Goal: Task Accomplishment & Management: Use online tool/utility

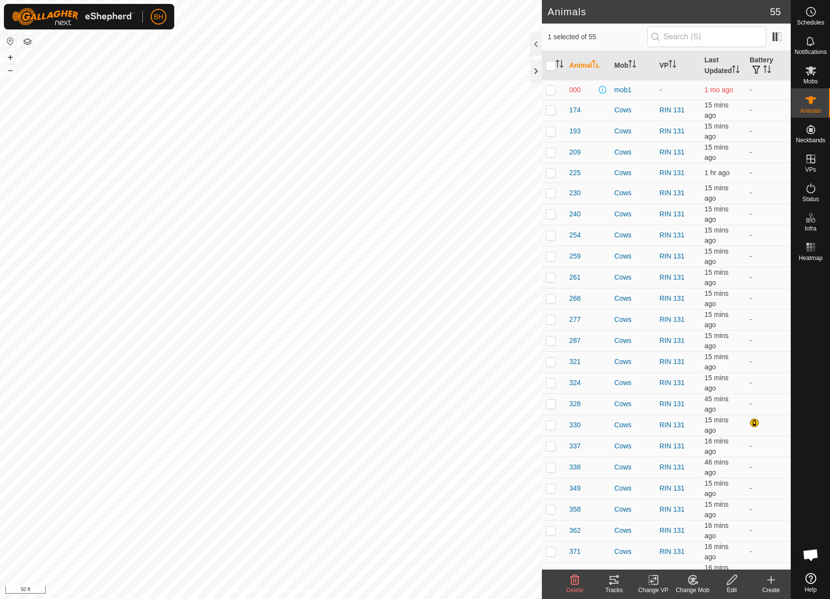
click at [698, 586] on icon at bounding box center [693, 580] width 12 height 12
click at [725, 541] on link "Choose Mob..." at bounding box center [722, 538] width 97 height 20
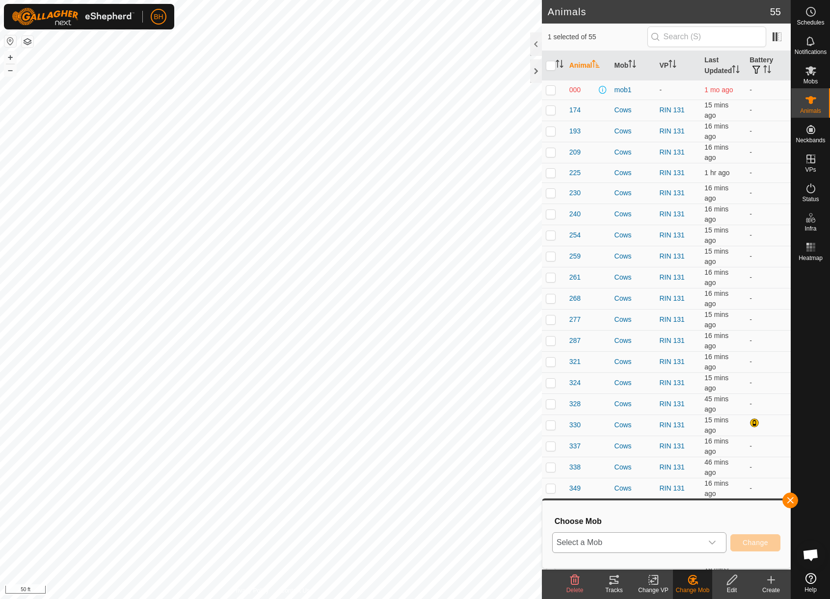
click at [653, 543] on span "Select a Mob" at bounding box center [628, 543] width 150 height 20
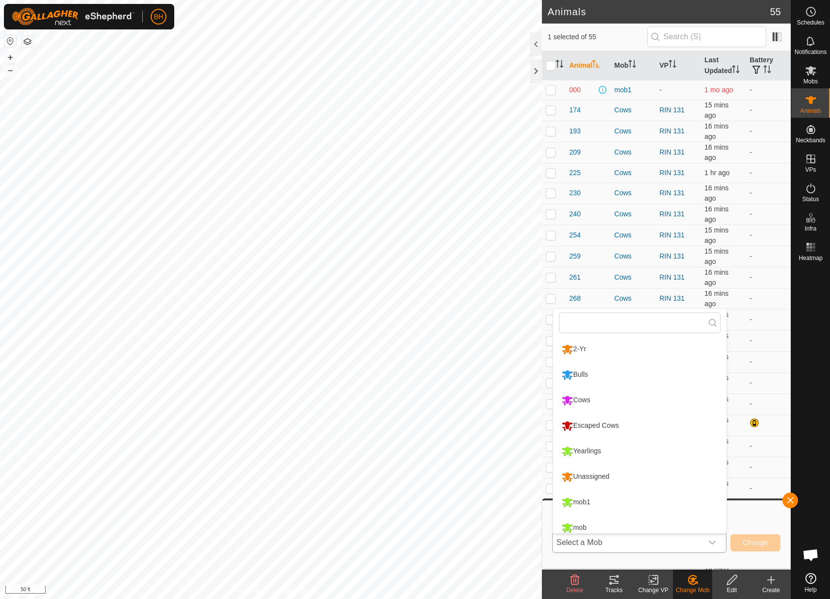
scroll to position [7, 0]
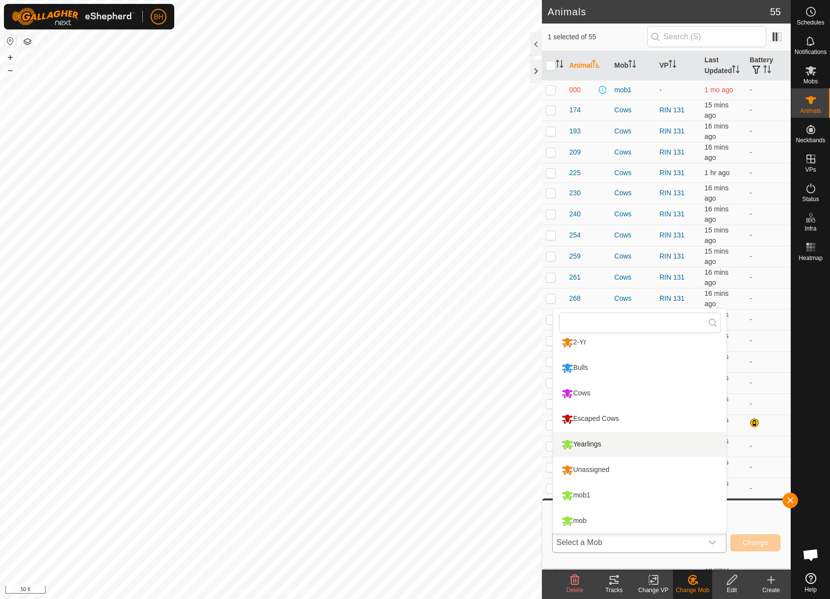
click at [601, 450] on li "Yearlings" at bounding box center [639, 445] width 173 height 25
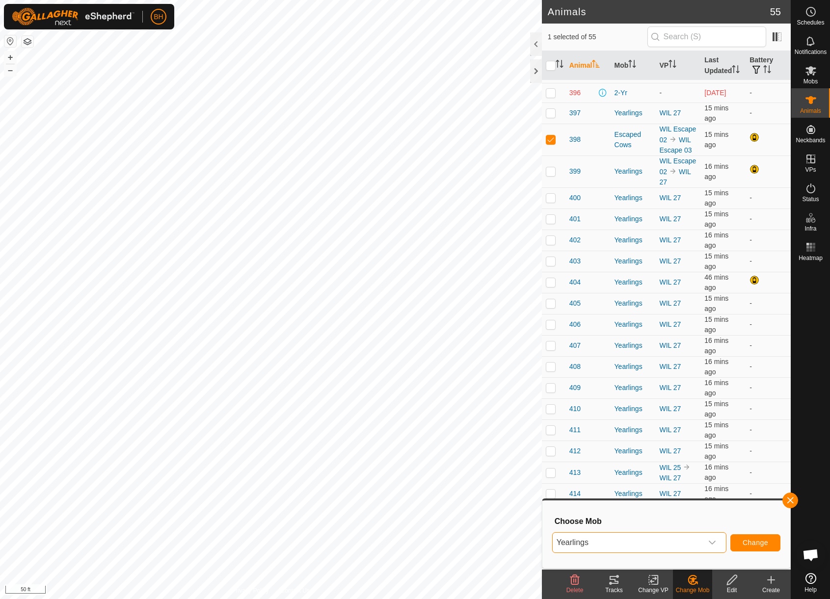
scroll to position [587, 0]
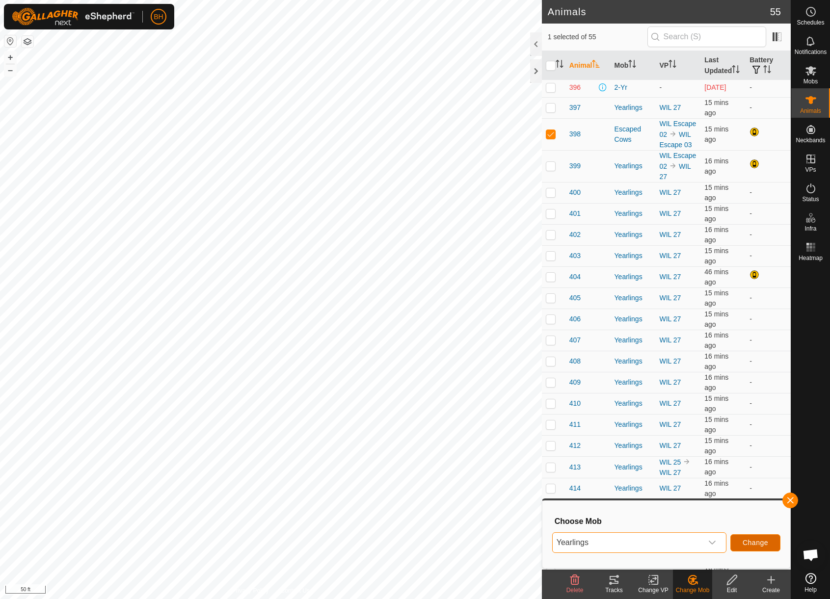
click at [750, 539] on button "Change" at bounding box center [756, 543] width 50 height 17
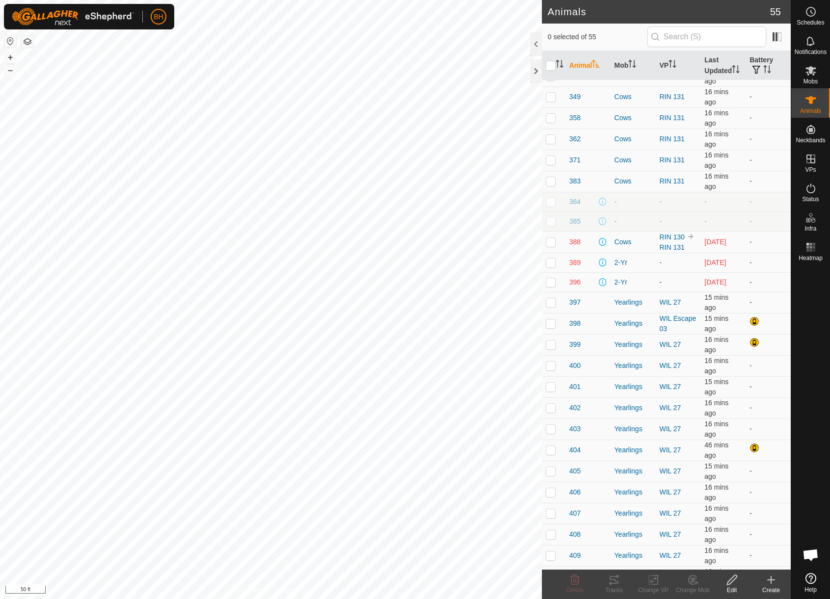
scroll to position [391, 0]
click at [554, 328] on p-checkbox at bounding box center [551, 325] width 10 height 8
checkbox input "true"
click at [659, 583] on icon at bounding box center [654, 580] width 12 height 12
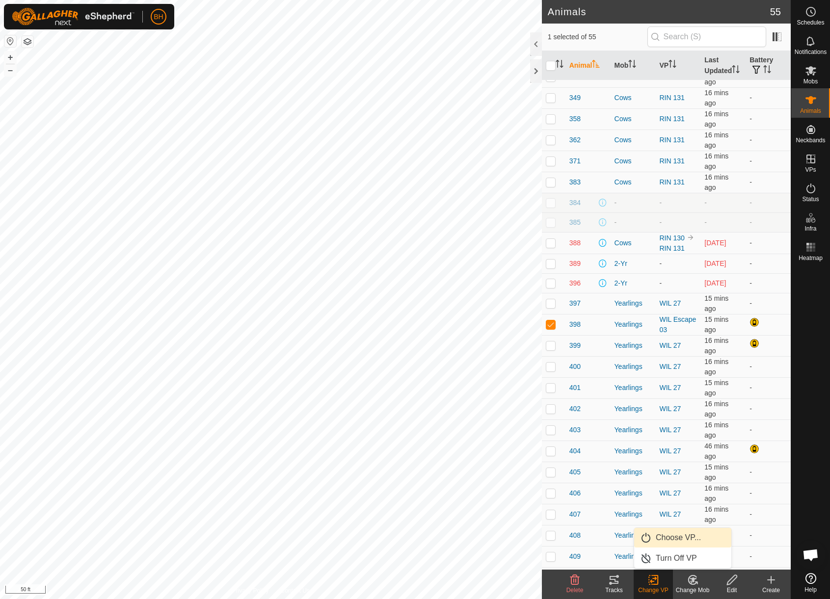
click at [679, 541] on link "Choose VP..." at bounding box center [682, 538] width 97 height 20
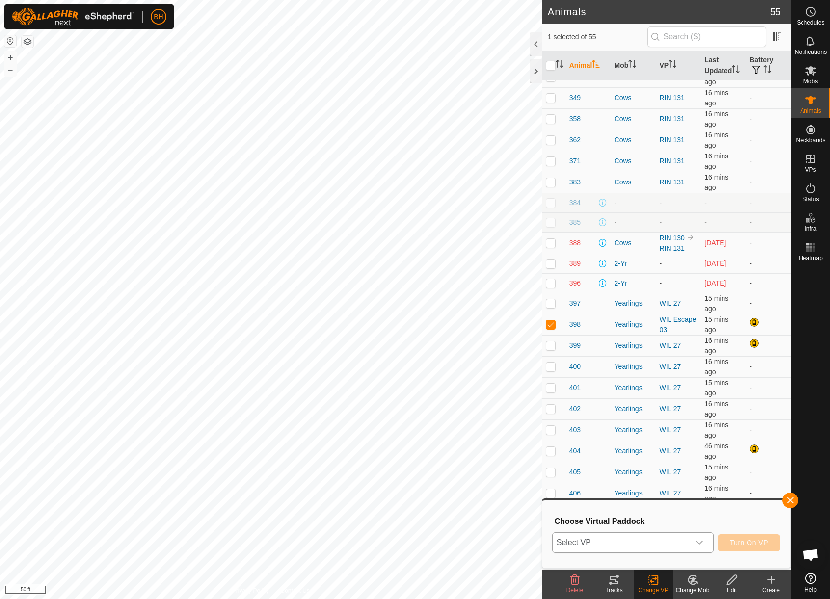
click at [657, 537] on span "Select VP" at bounding box center [621, 543] width 137 height 20
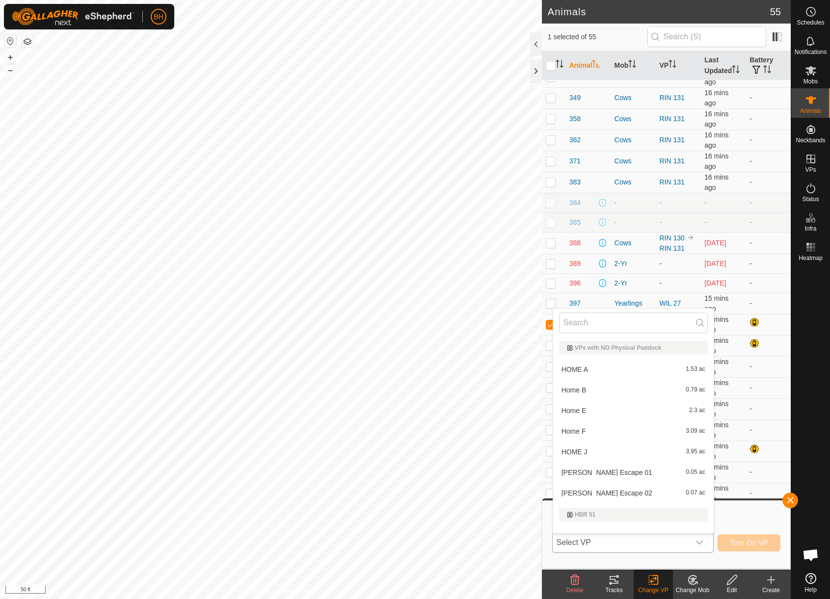
scroll to position [13, 0]
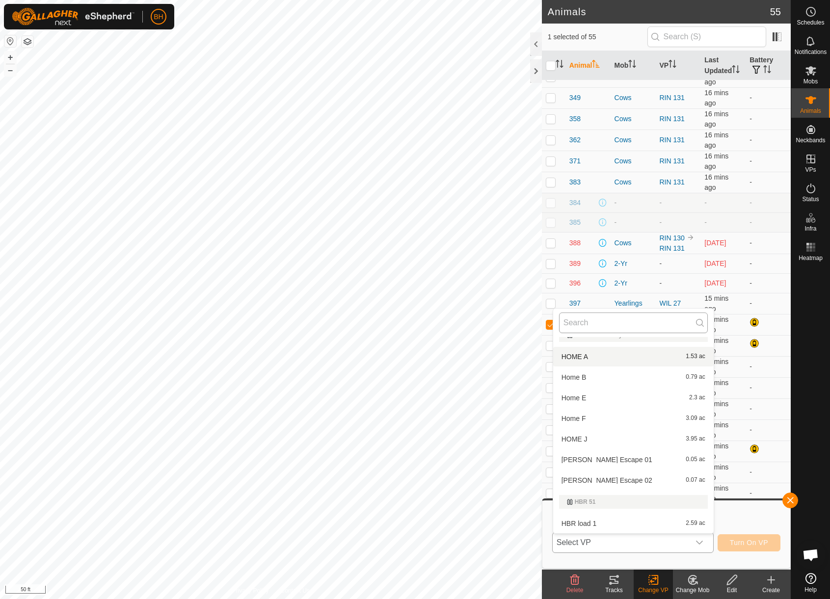
click at [631, 326] on input "text" at bounding box center [633, 323] width 149 height 21
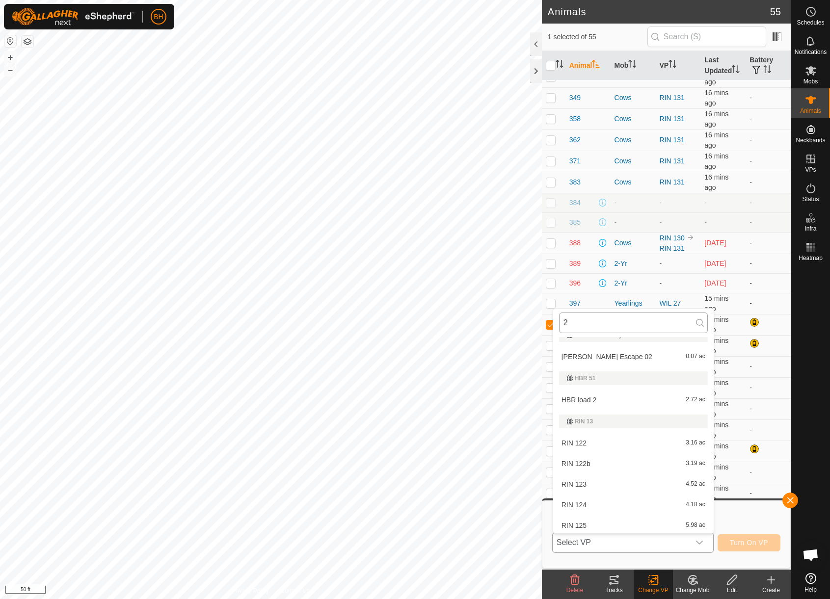
scroll to position [0, 0]
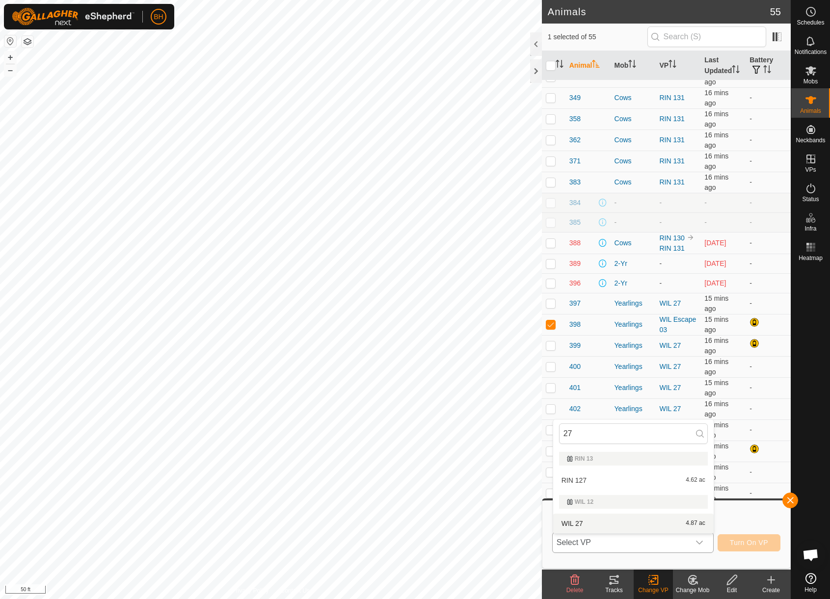
type input "27"
click at [615, 522] on li "WIL 27 4.87 ac" at bounding box center [633, 524] width 161 height 20
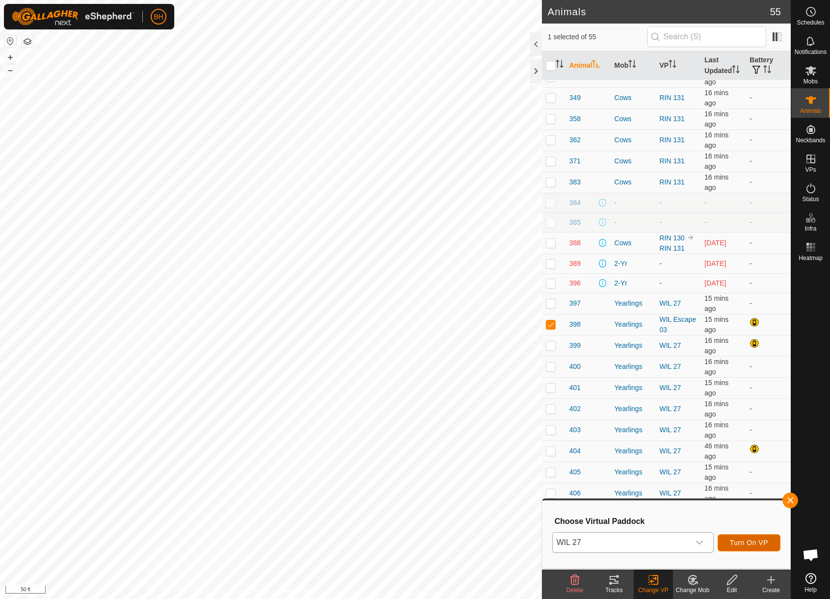
click at [762, 542] on span "Turn On VP" at bounding box center [749, 543] width 38 height 8
